Goal: Communication & Community: Answer question/provide support

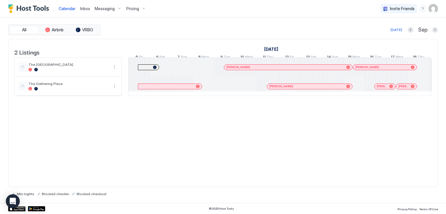
scroll to position [0, 323]
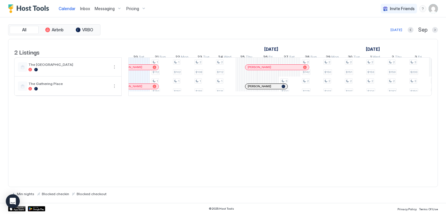
click at [85, 8] on span "Inbox" at bounding box center [85, 8] width 10 height 5
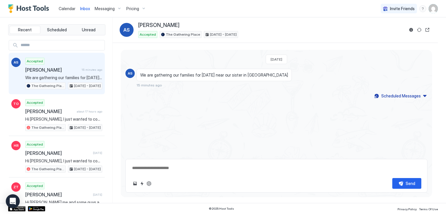
click at [311, 17] on div "Calendar Inbox Messaging Pricing Invite Friends RM" at bounding box center [223, 8] width 446 height 17
drag, startPoint x: 82, startPoint y: 8, endPoint x: 103, endPoint y: 12, distance: 21.3
click at [82, 8] on span "Inbox" at bounding box center [85, 8] width 10 height 5
click at [246, 18] on div "Inbox AS [PERSON_NAME] Accepted The Gathering Place [DATE] - [DATE]" at bounding box center [275, 30] width 325 height 26
click at [255, 15] on div "Calendar Inbox Messaging Pricing Invite Friends RM" at bounding box center [223, 8] width 446 height 17
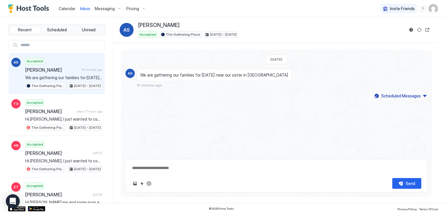
click at [255, 14] on div "Calendar Inbox Messaging Pricing Invite Friends RM" at bounding box center [223, 8] width 446 height 17
click at [258, 9] on div "Calendar Inbox Messaging Pricing Invite Friends RM" at bounding box center [223, 8] width 446 height 17
click at [235, 6] on div "Calendar Inbox Messaging Pricing Invite Friends RM" at bounding box center [223, 8] width 446 height 17
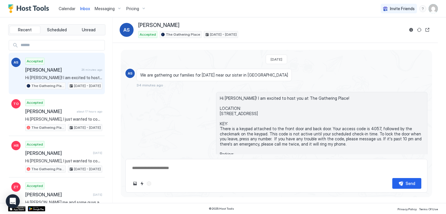
type textarea "*"
